Goal: Transaction & Acquisition: Obtain resource

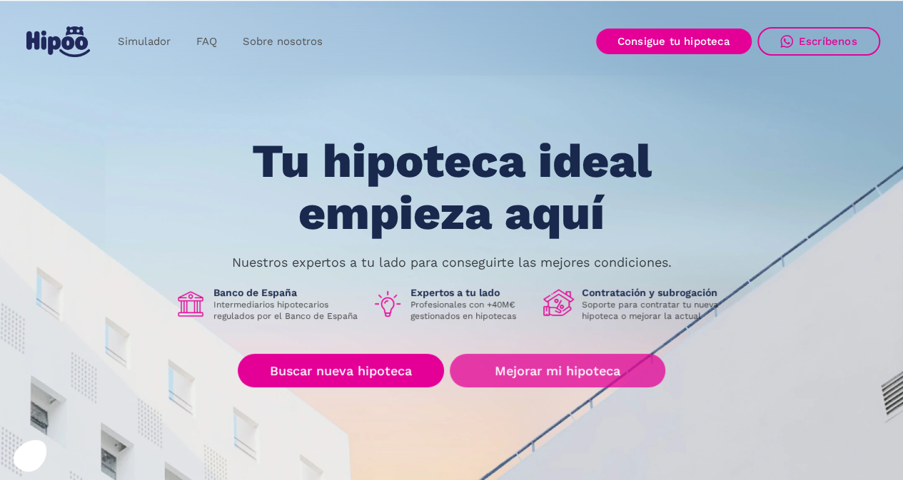
click at [527, 371] on link "Mejorar mi hipoteca" at bounding box center [557, 371] width 215 height 34
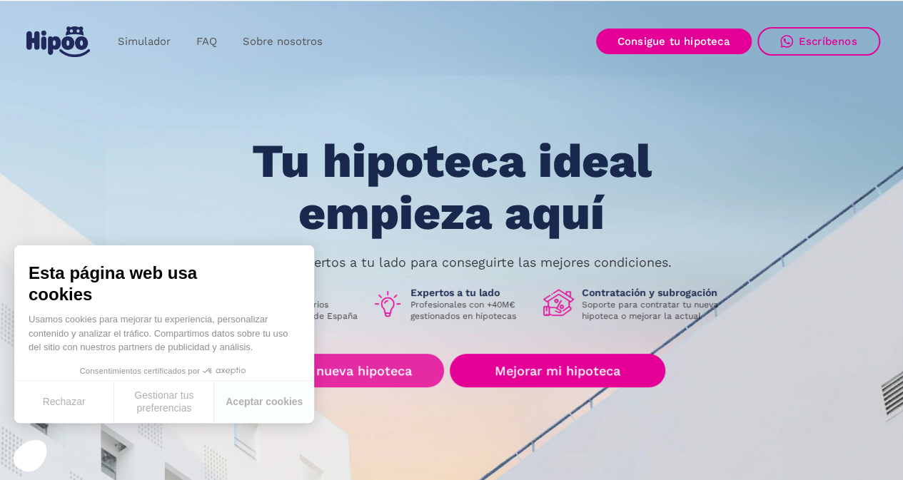
click at [376, 323] on div "Tu hipoteca ideal empieza aquí Nuestros expertos a tu lado para conseguirte las…" at bounding box center [452, 322] width 857 height 373
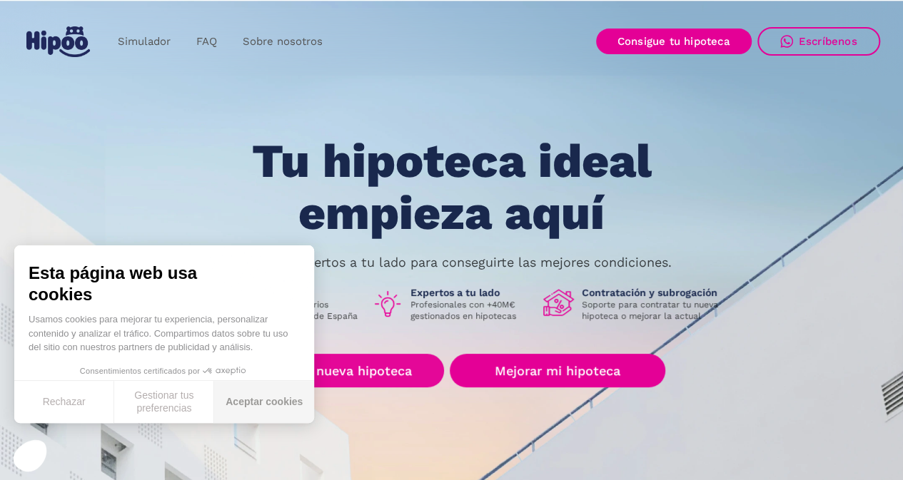
click at [274, 400] on button "Aceptar cookies" at bounding box center [264, 402] width 100 height 42
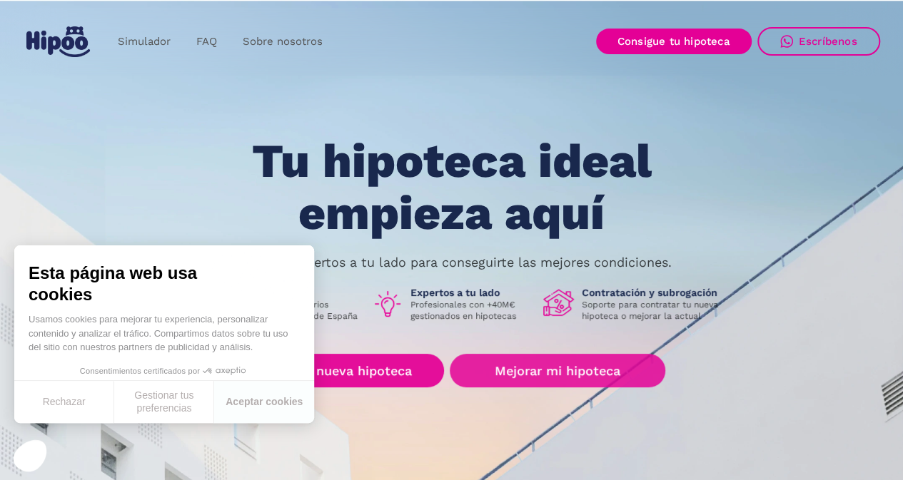
click at [538, 366] on link "Mejorar mi hipoteca" at bounding box center [557, 371] width 215 height 34
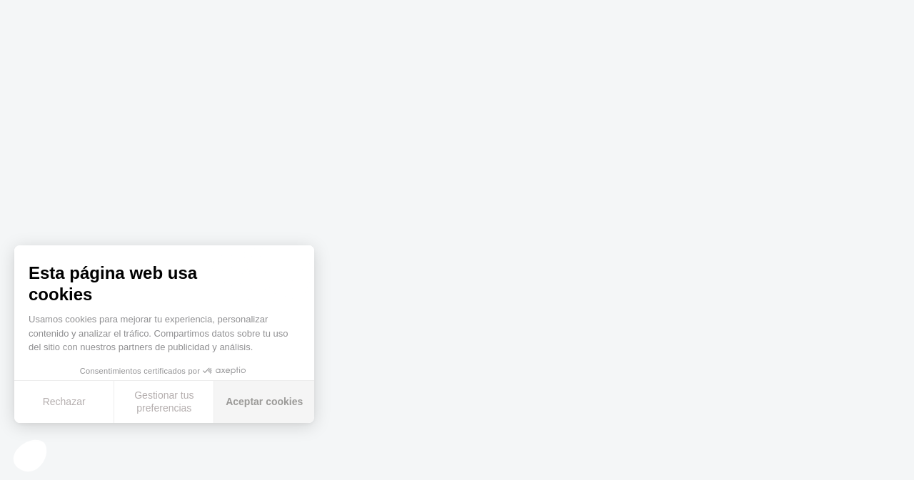
click at [257, 407] on button "Aceptar cookies" at bounding box center [264, 402] width 100 height 42
